Goal: Task Accomplishment & Management: Manage account settings

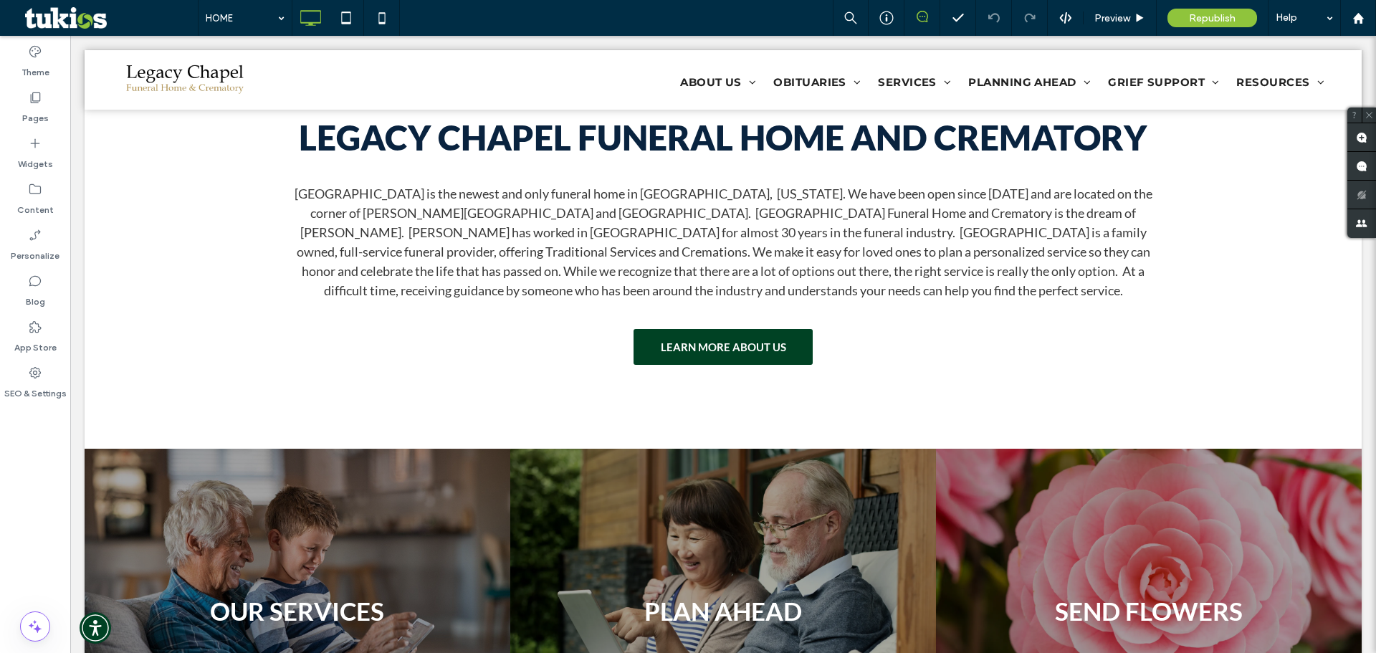
scroll to position [1720, 0]
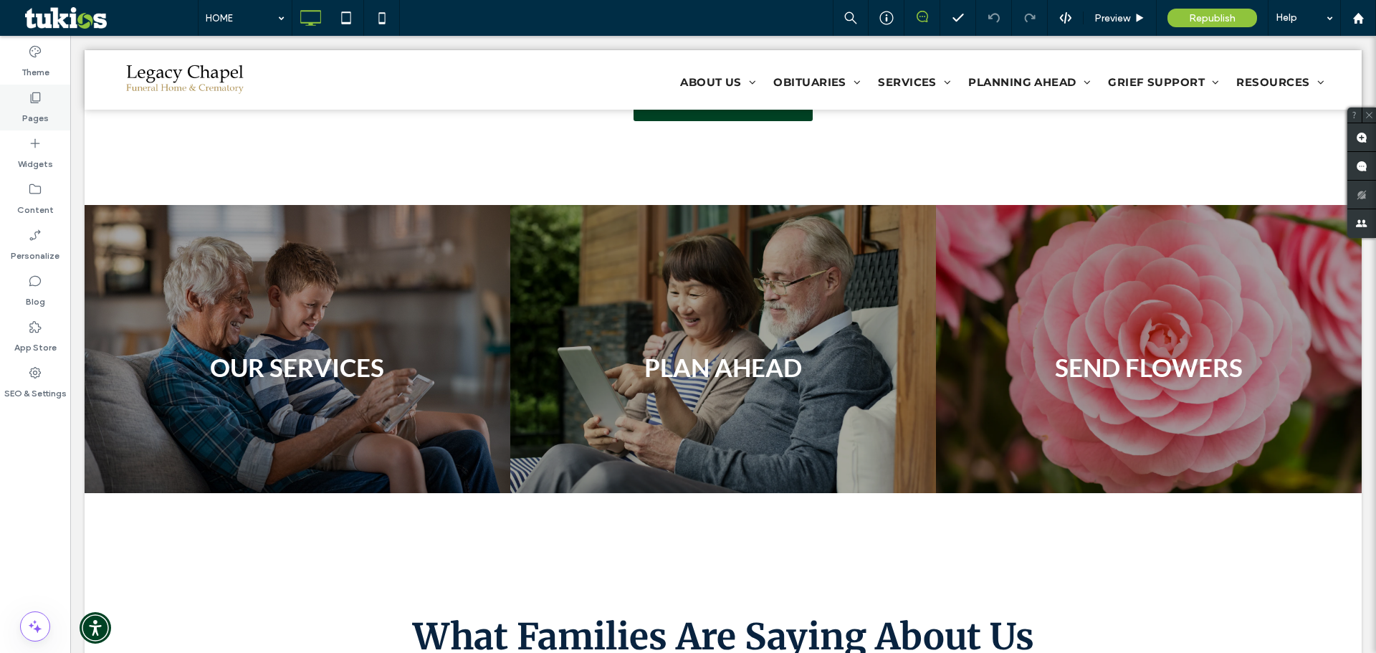
click at [32, 109] on label "Pages" at bounding box center [35, 115] width 27 height 20
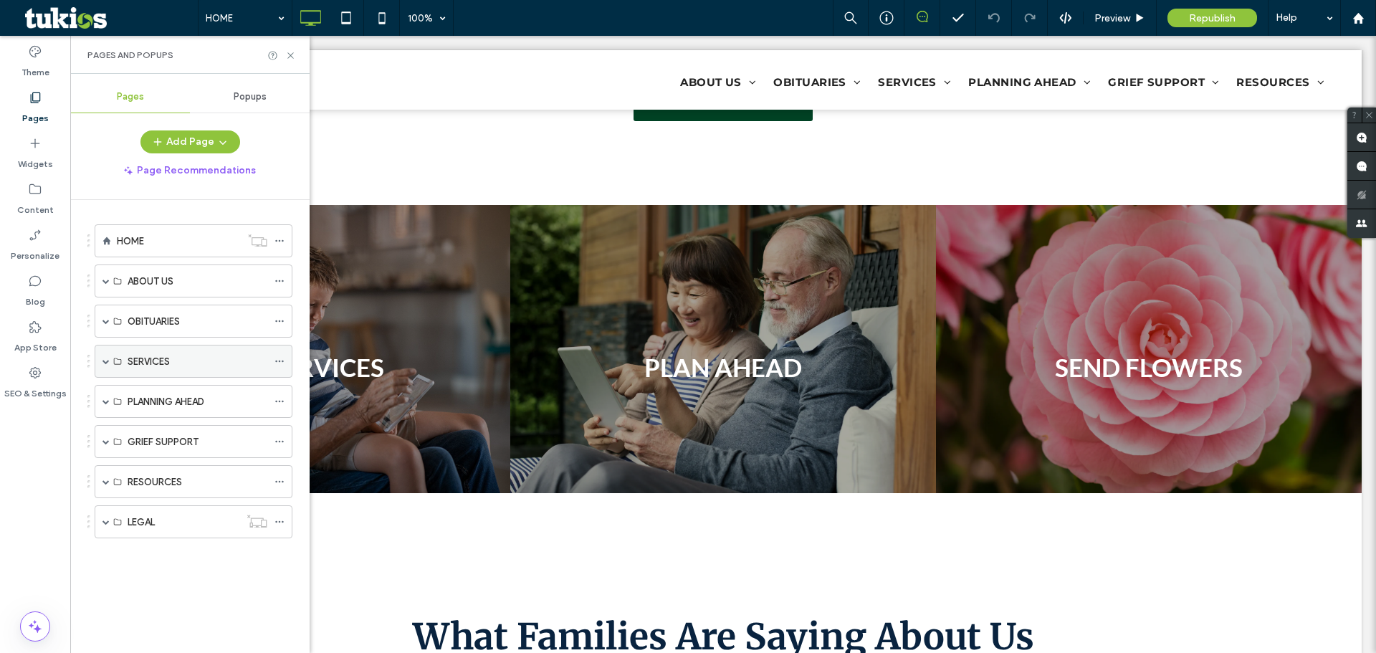
click at [102, 360] on span at bounding box center [105, 361] width 7 height 7
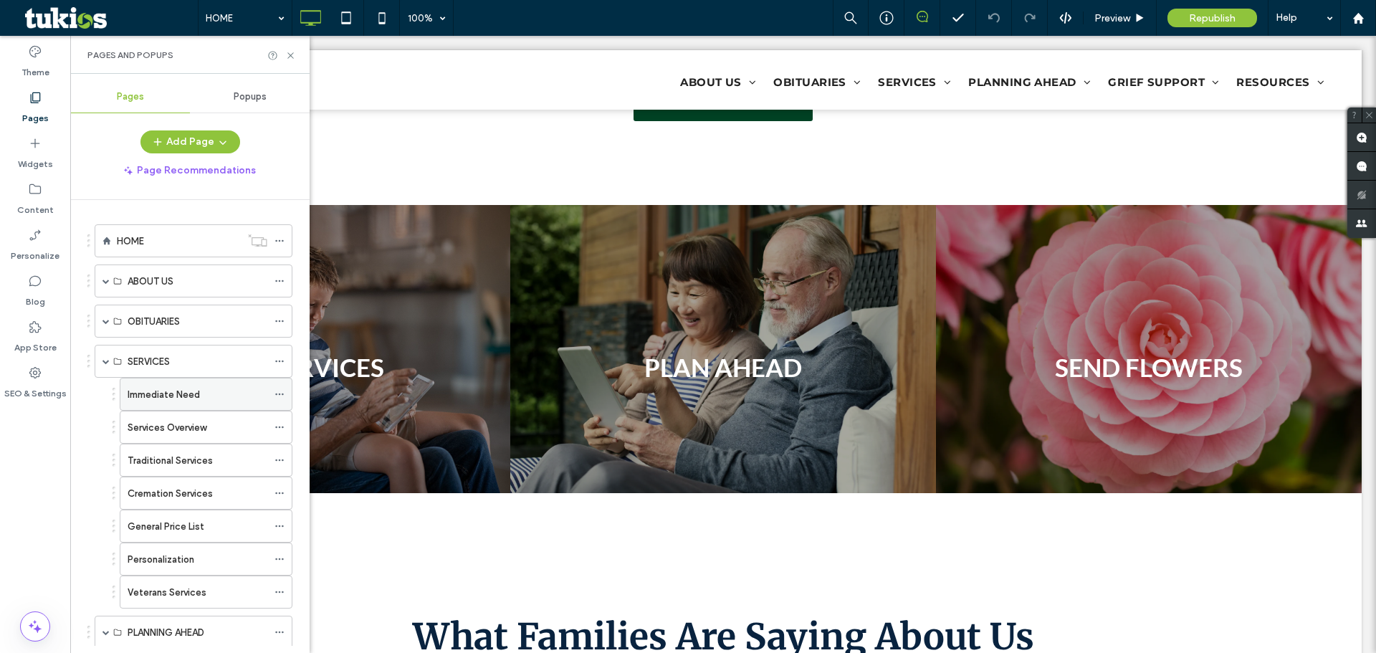
scroll to position [159, 0]
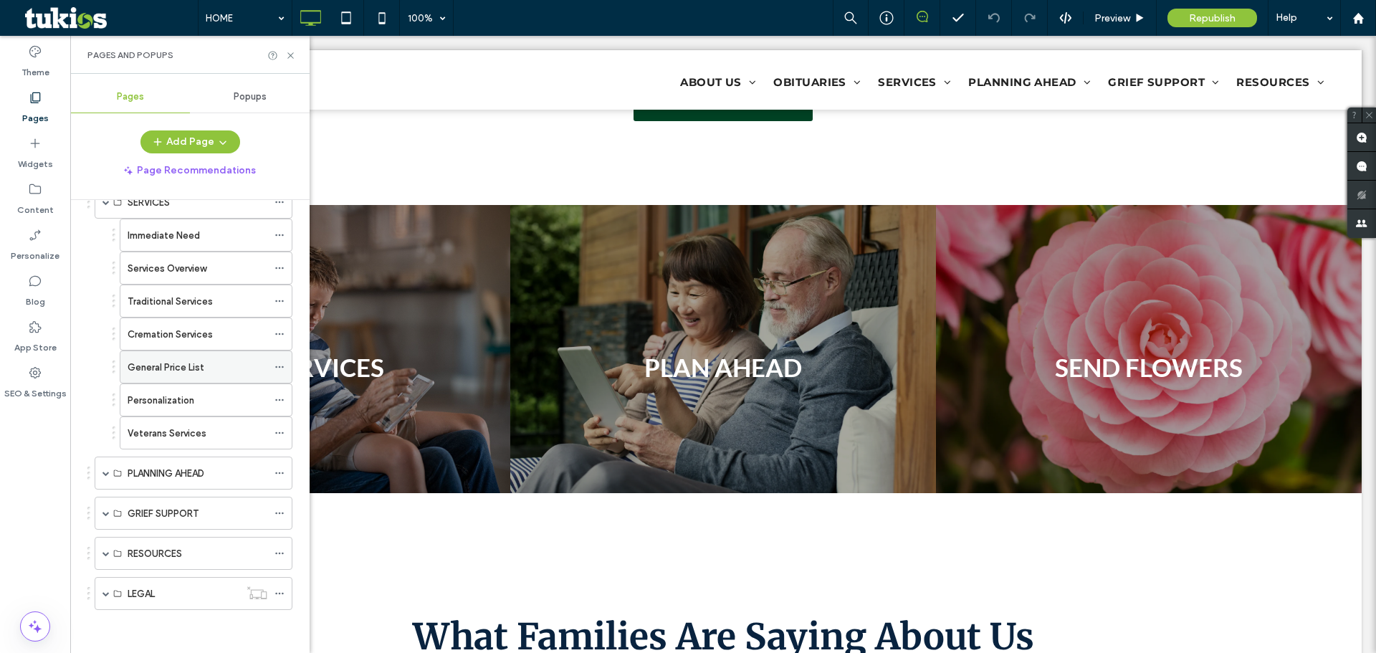
click at [194, 369] on label "General Price List" at bounding box center [166, 367] width 77 height 25
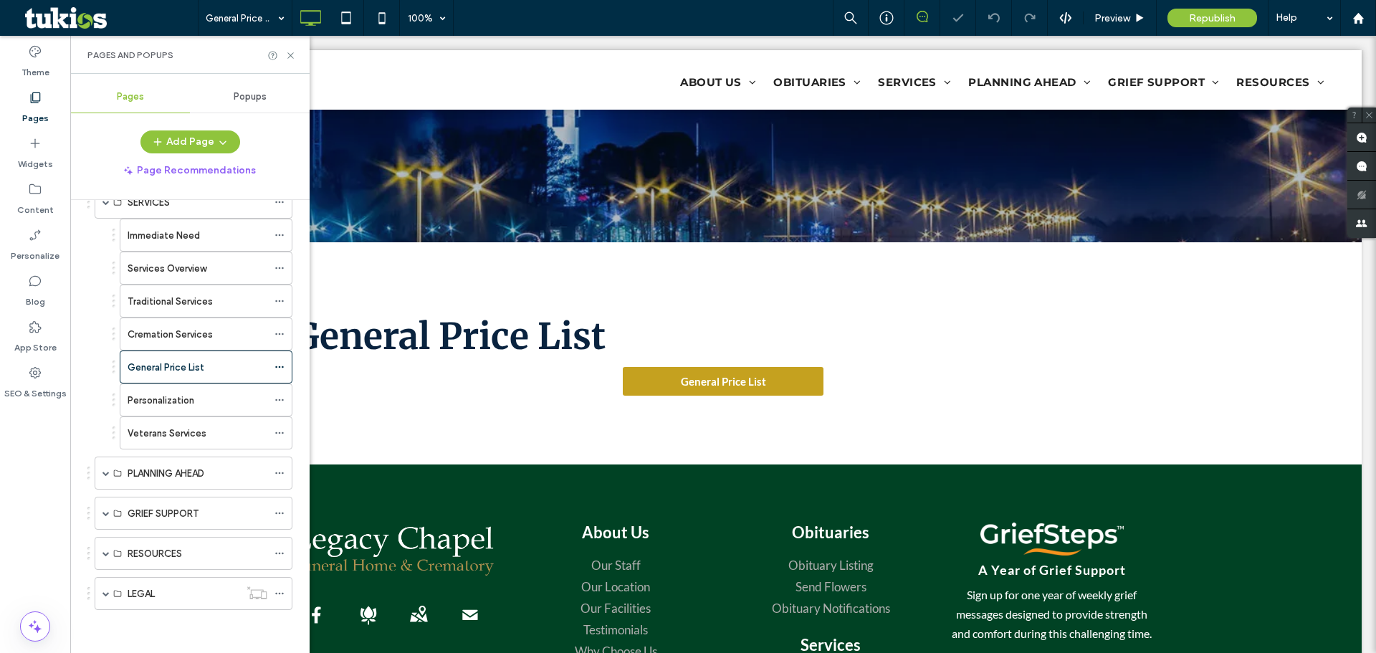
scroll to position [287, 0]
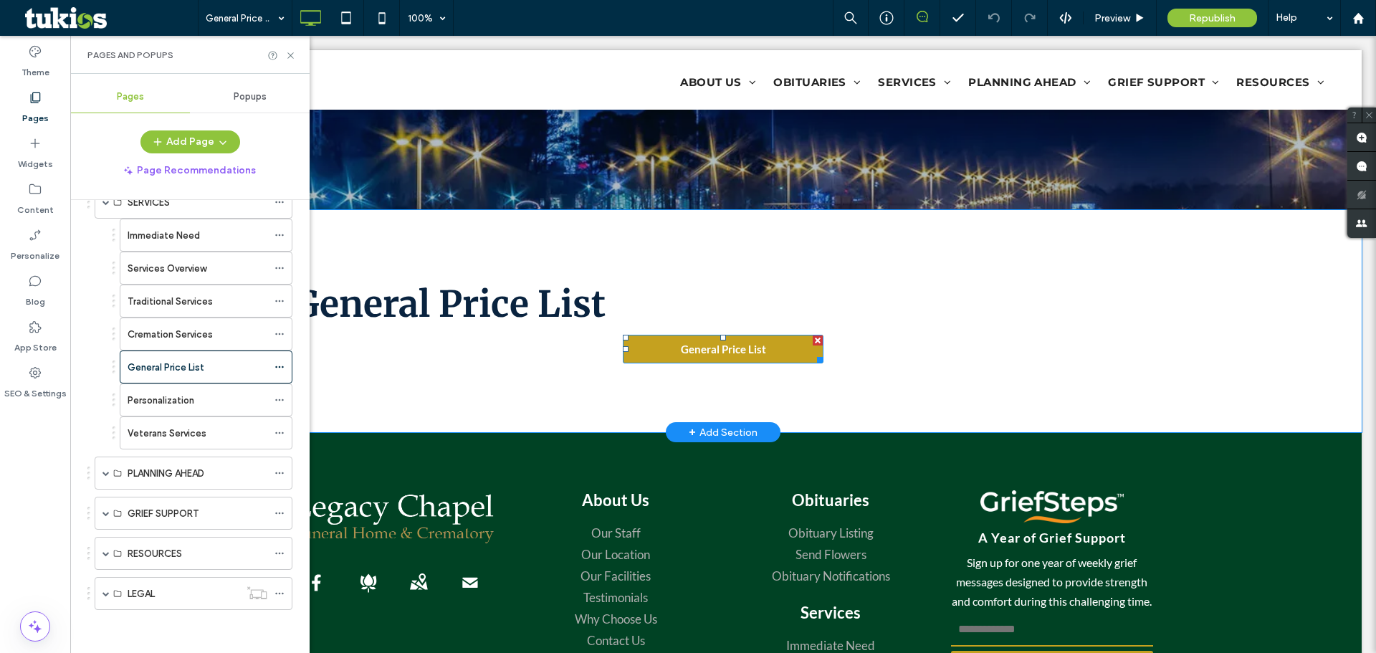
click at [715, 341] on span "General Price List" at bounding box center [723, 348] width 85 height 27
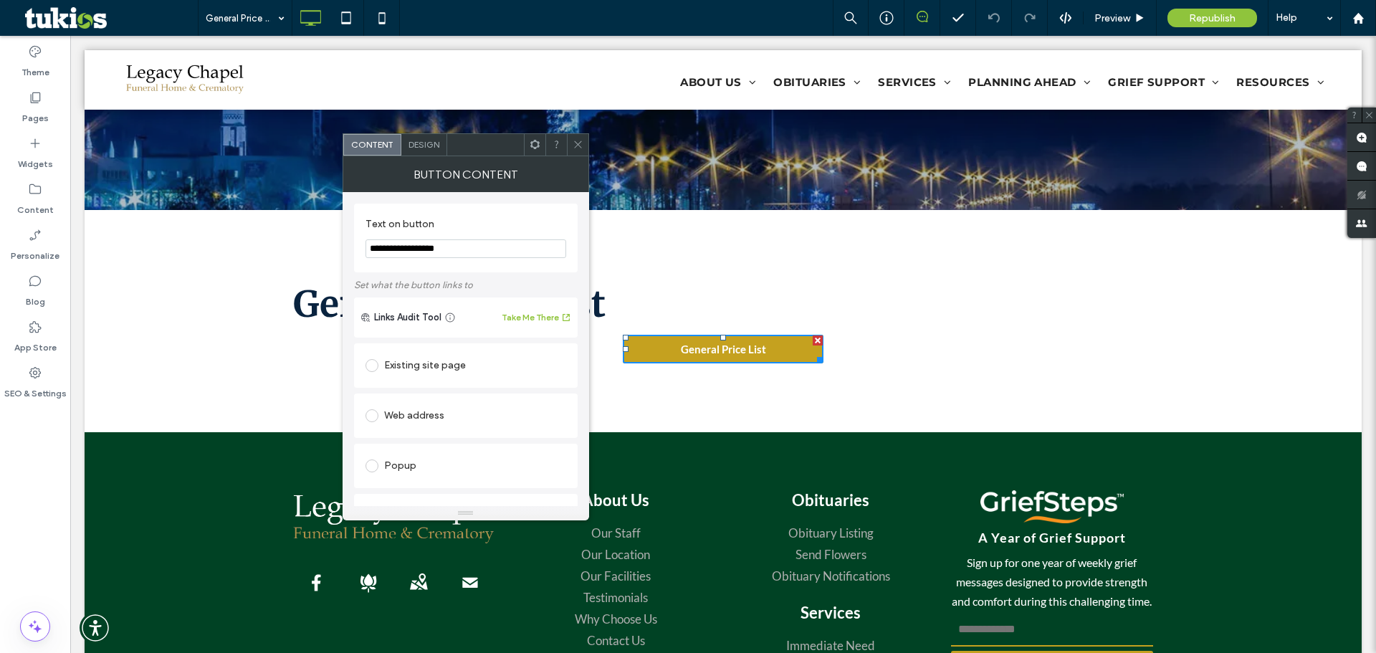
scroll to position [228, 0]
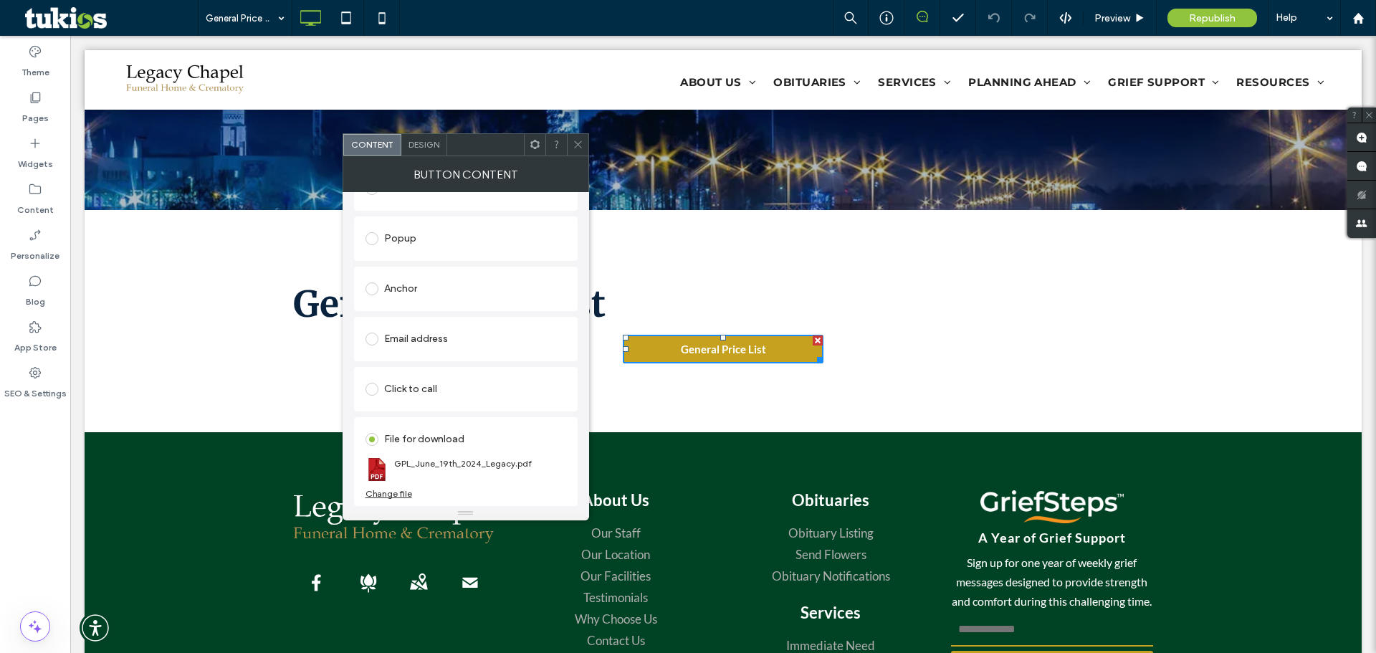
click at [396, 497] on div "Change file" at bounding box center [389, 493] width 47 height 11
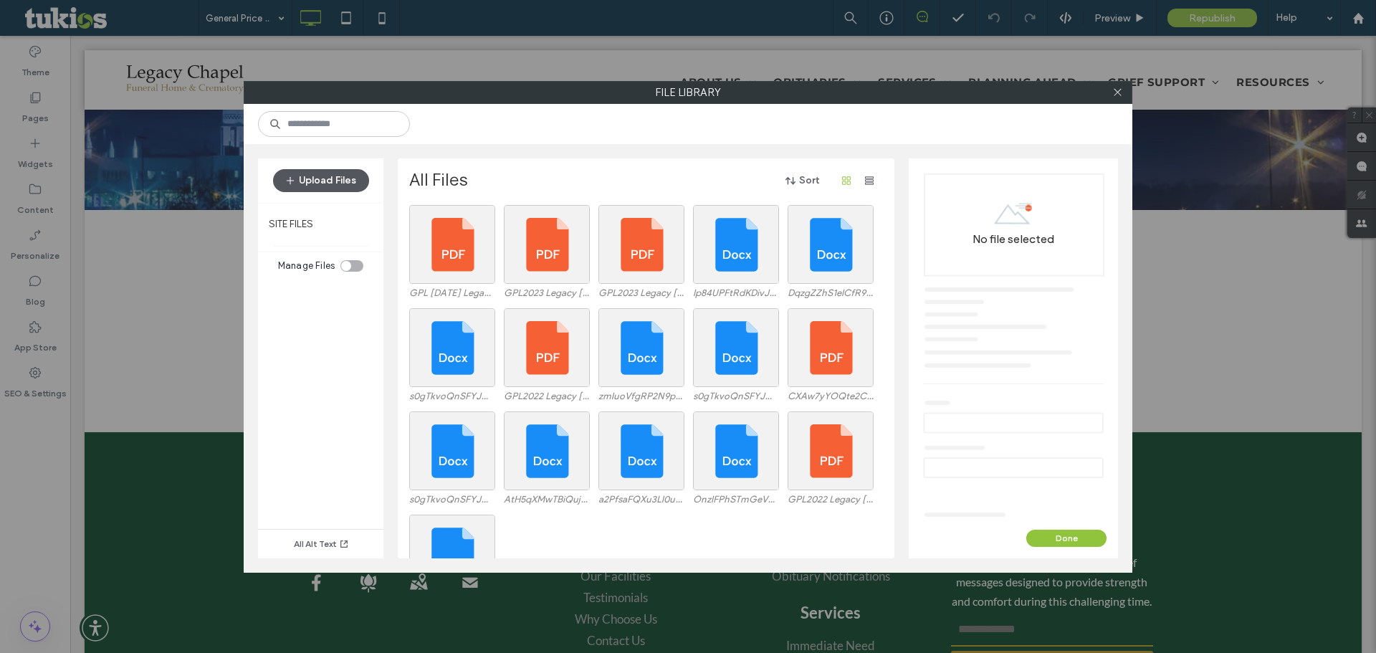
click at [342, 184] on button "Upload Files" at bounding box center [321, 180] width 96 height 23
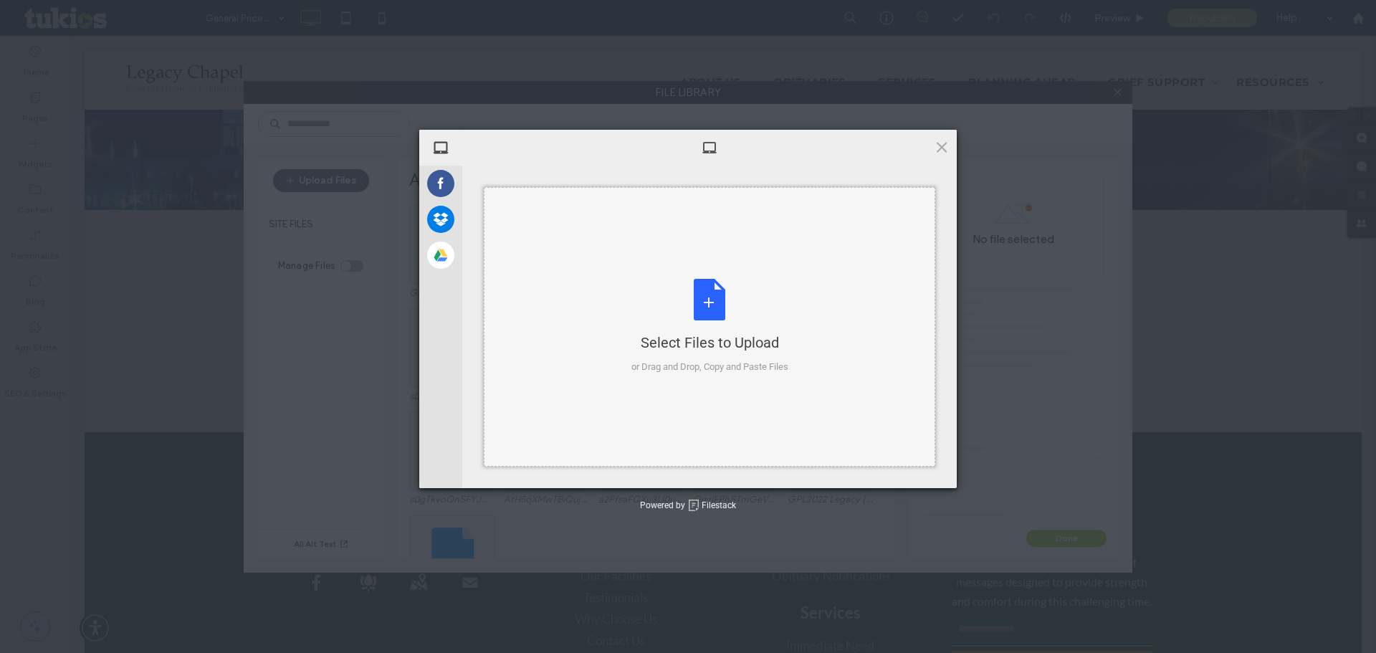
click at [737, 263] on div "Select Files to Upload or Drag and Drop, Copy and Paste Files" at bounding box center [710, 327] width 452 height 280
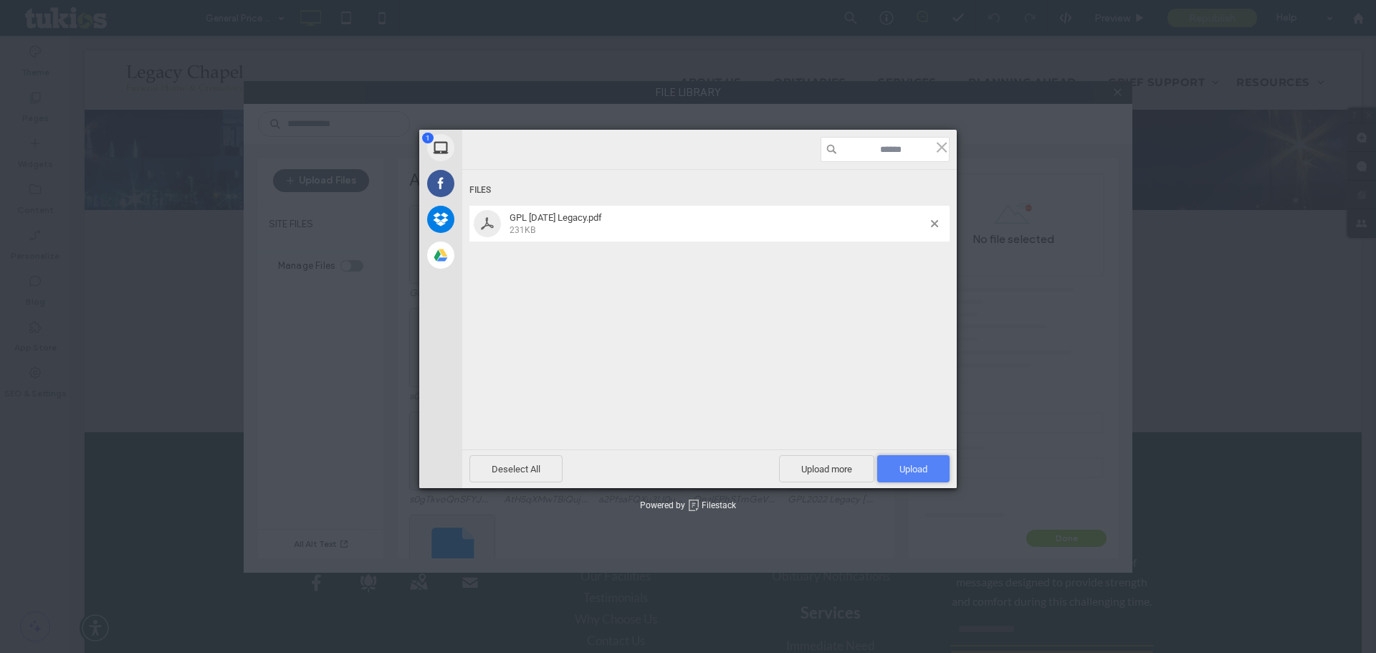
click at [912, 461] on span "Upload 1" at bounding box center [913, 468] width 72 height 27
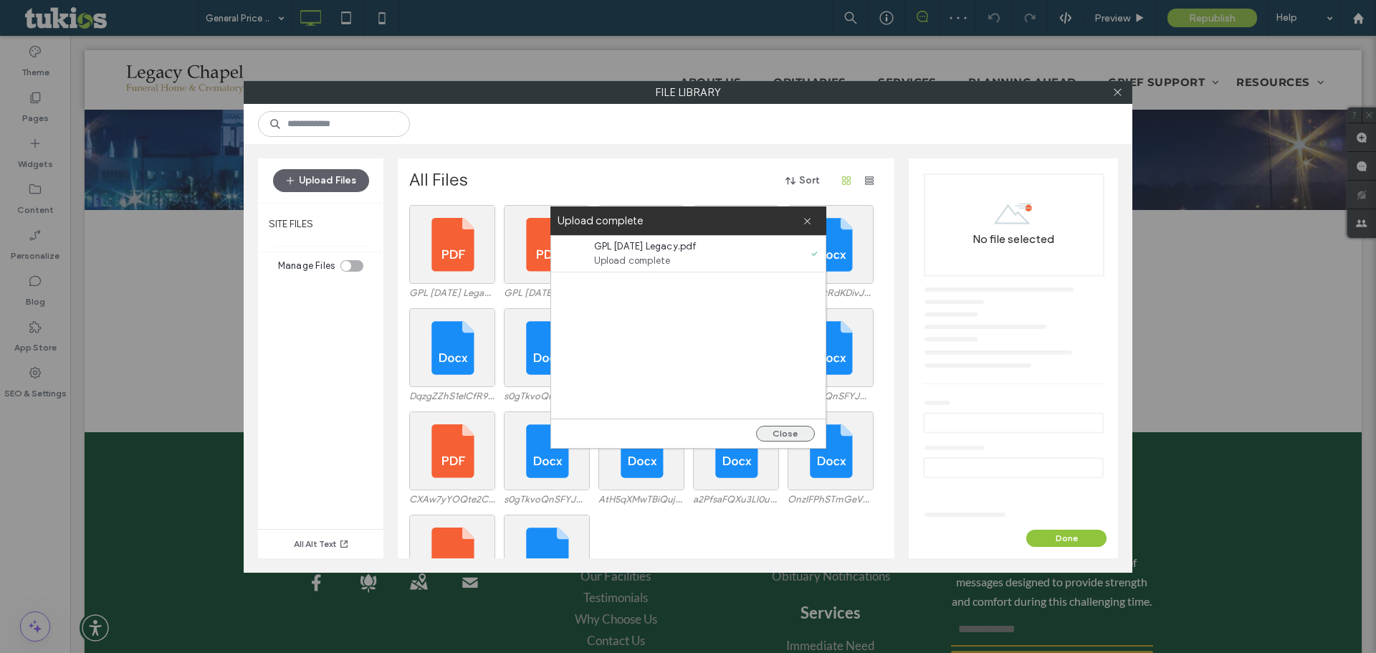
click at [780, 436] on button "Close" at bounding box center [785, 434] width 59 height 16
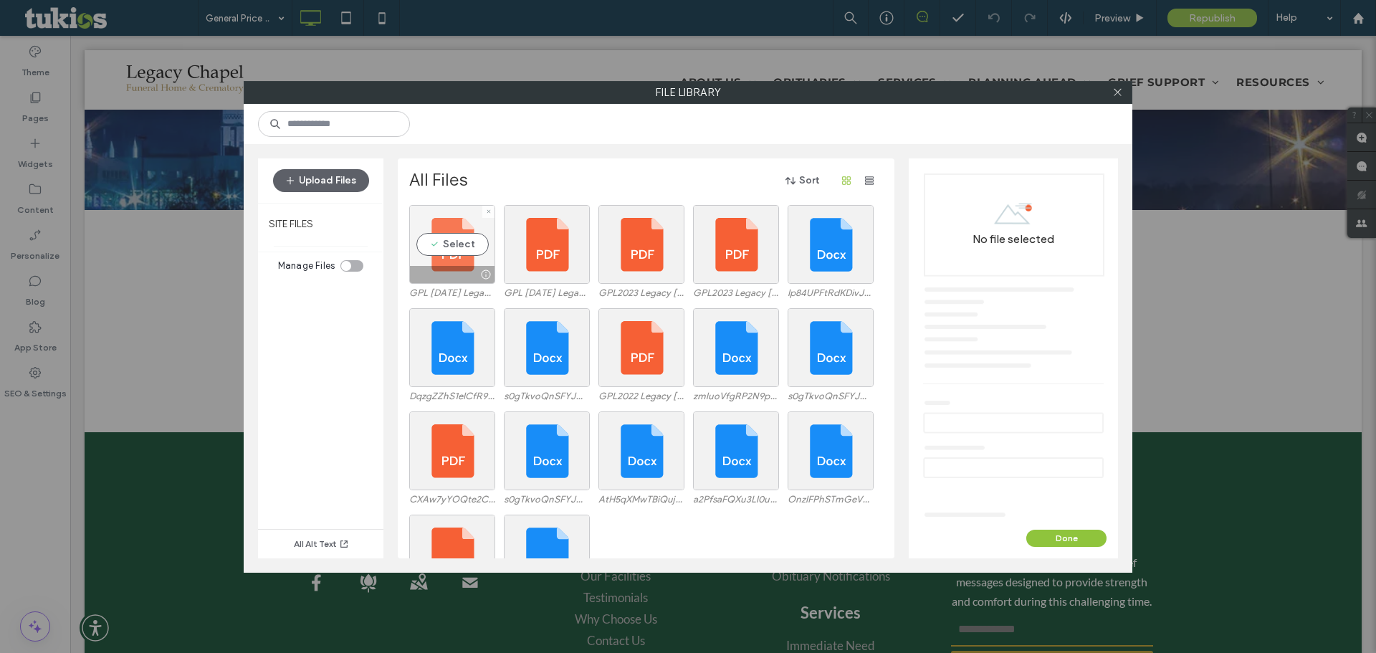
click at [454, 244] on div "Select" at bounding box center [452, 244] width 86 height 79
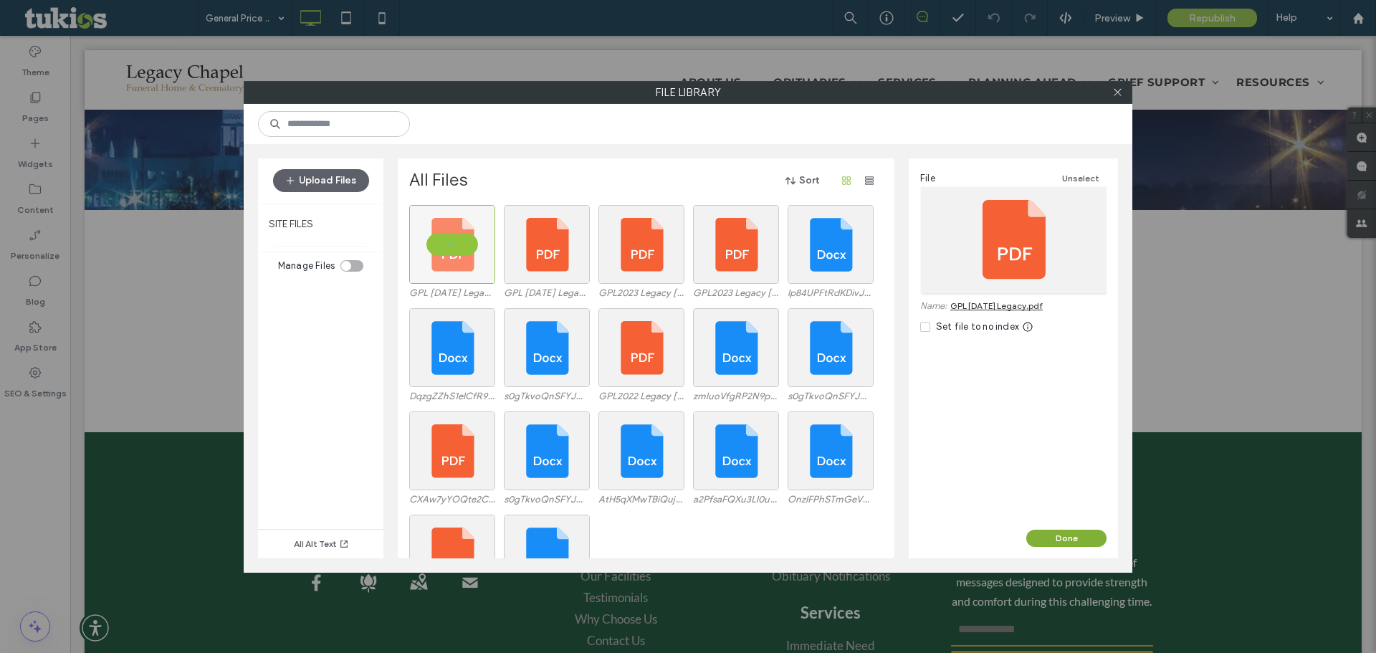
click at [1065, 535] on button "Done" at bounding box center [1066, 538] width 80 height 17
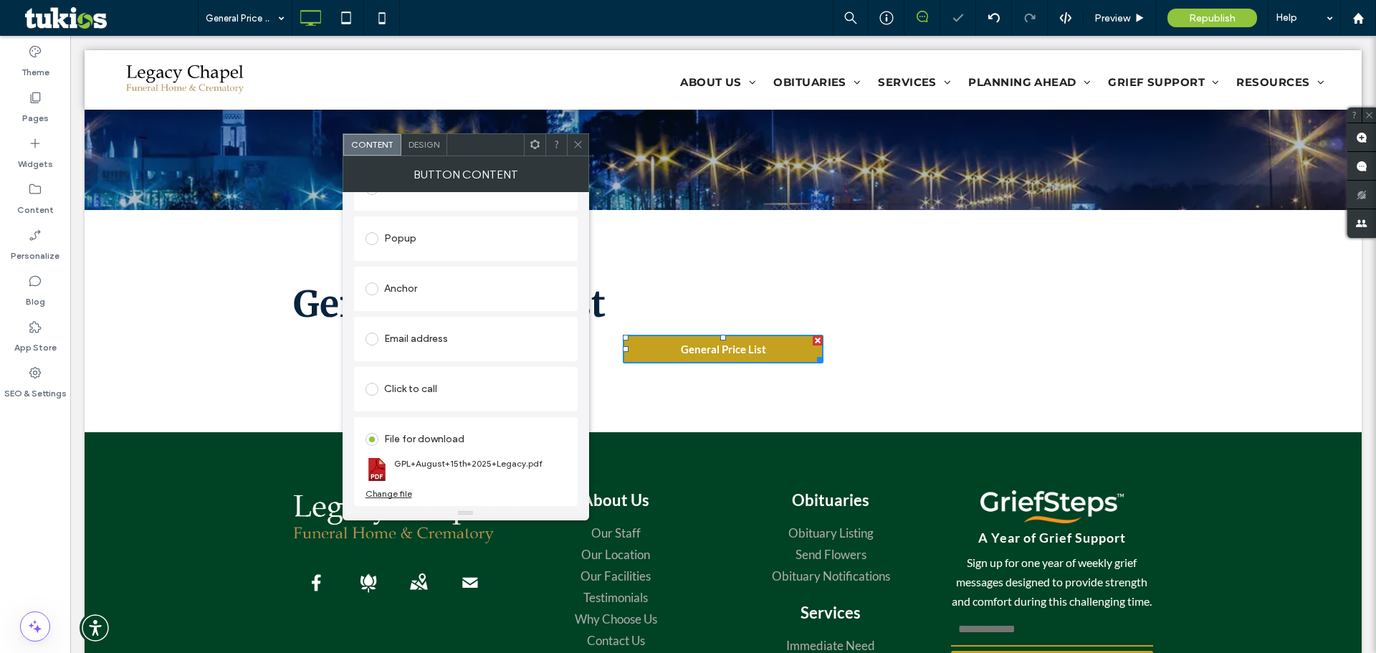
click at [578, 141] on icon at bounding box center [578, 144] width 11 height 11
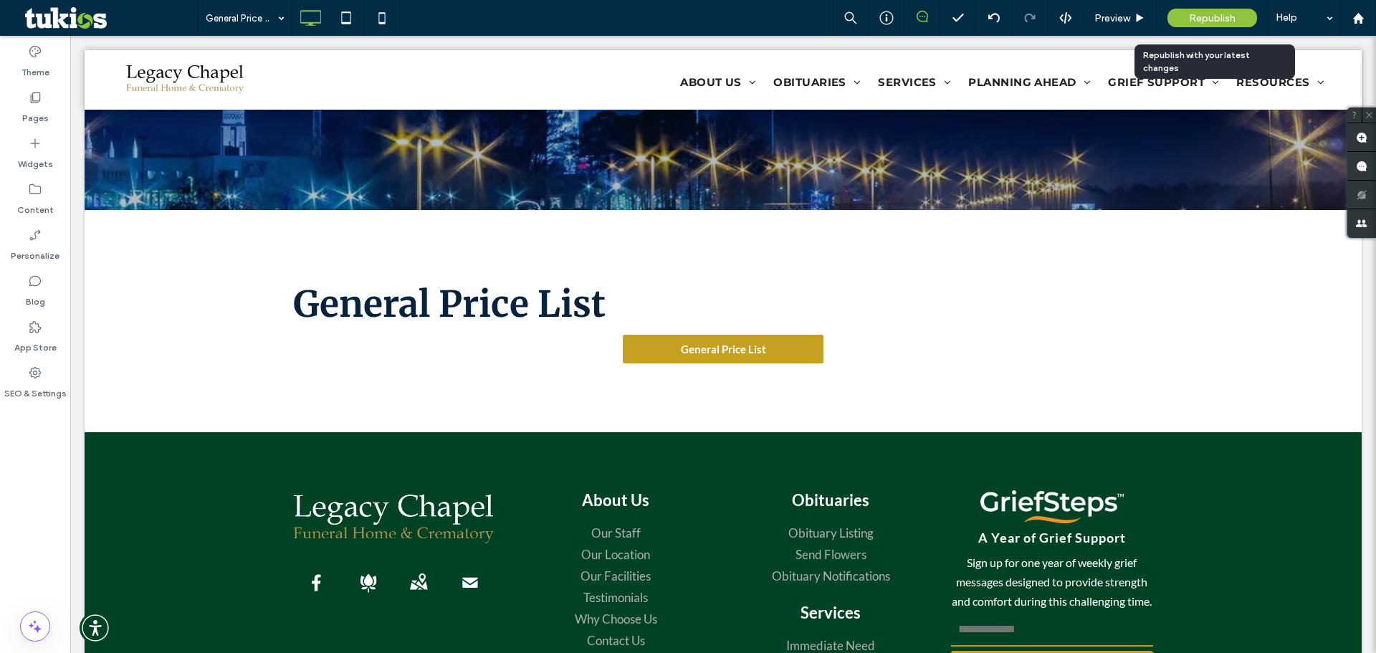
click at [1200, 18] on span "Republish" at bounding box center [1212, 18] width 47 height 12
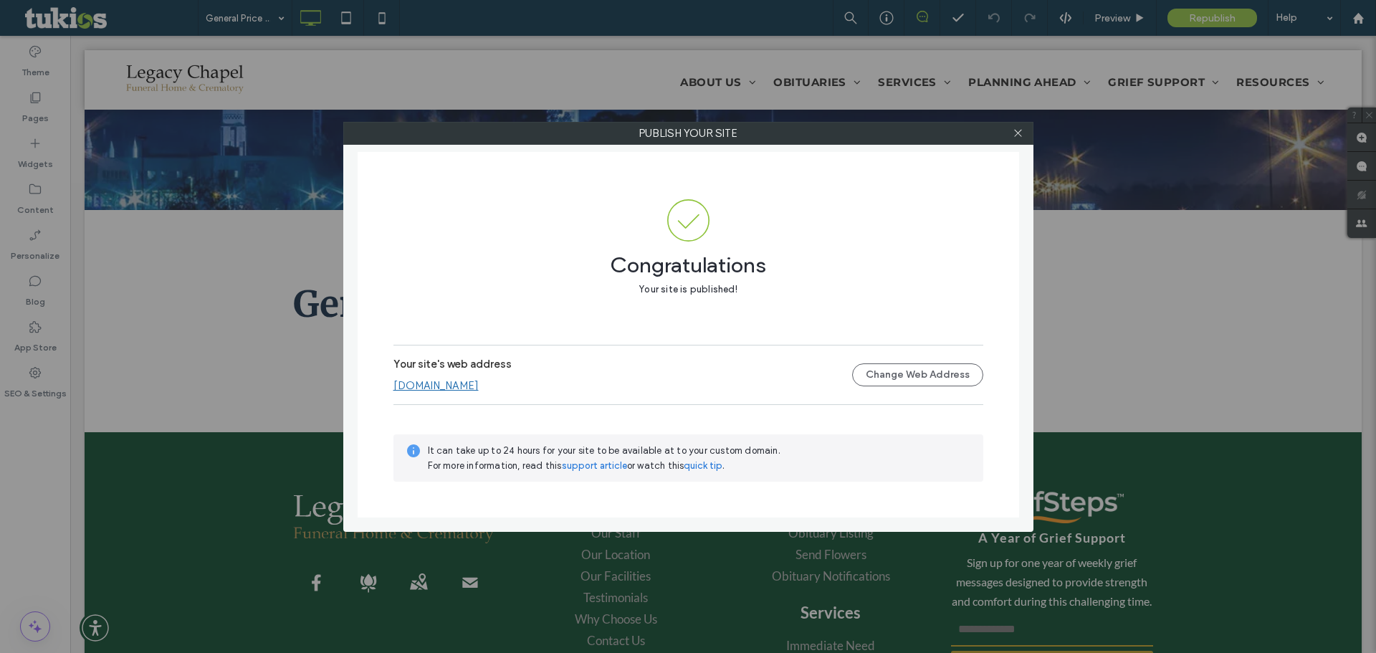
click at [462, 383] on link "[DOMAIN_NAME]" at bounding box center [435, 385] width 85 height 13
